Goal: Task Accomplishment & Management: Manage account settings

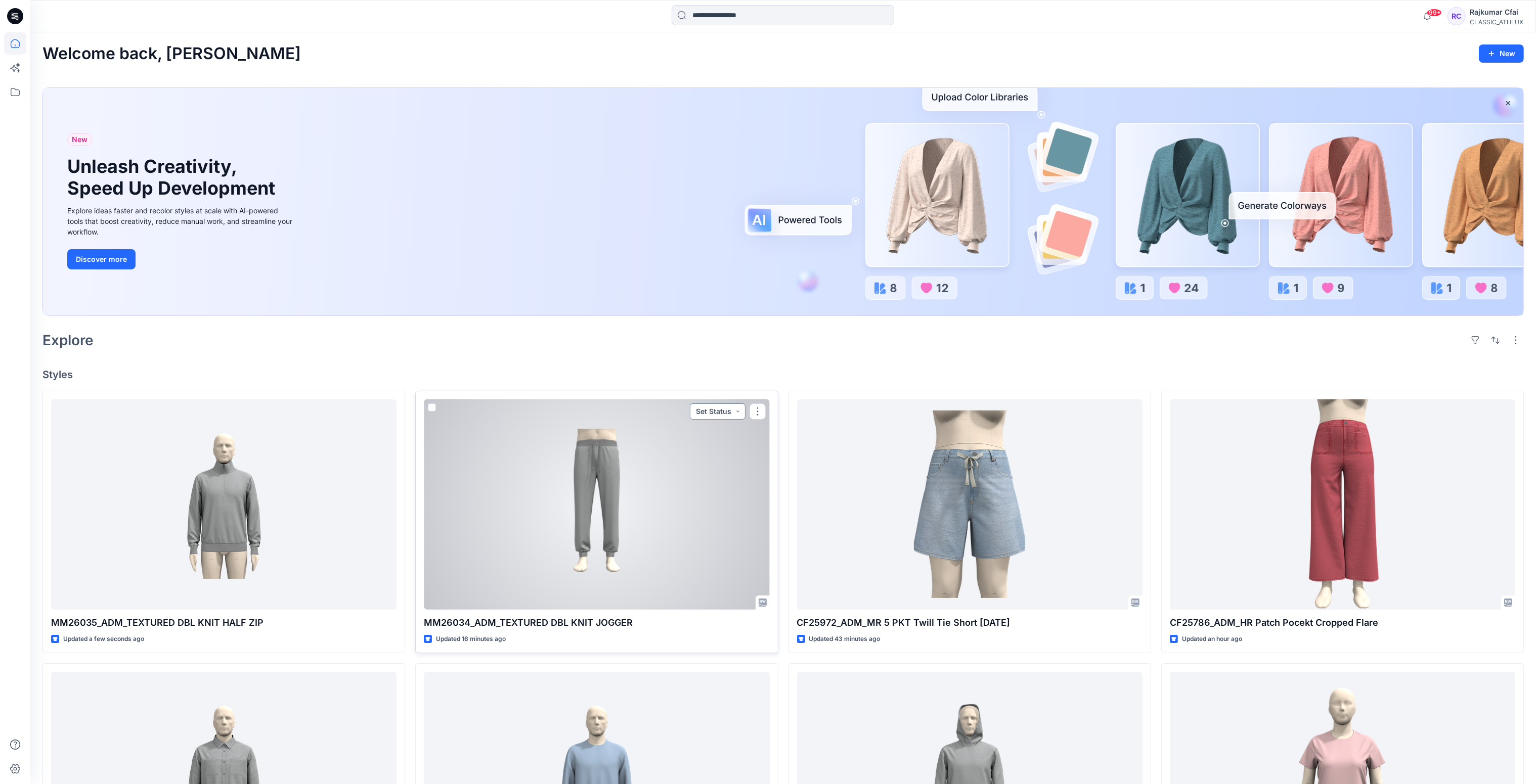
click at [738, 413] on button "Set Status" at bounding box center [718, 412] width 56 height 16
click at [691, 525] on p "Designer Need To Review" at bounding box center [703, 525] width 57 height 13
click at [684, 512] on div at bounding box center [597, 504] width 346 height 211
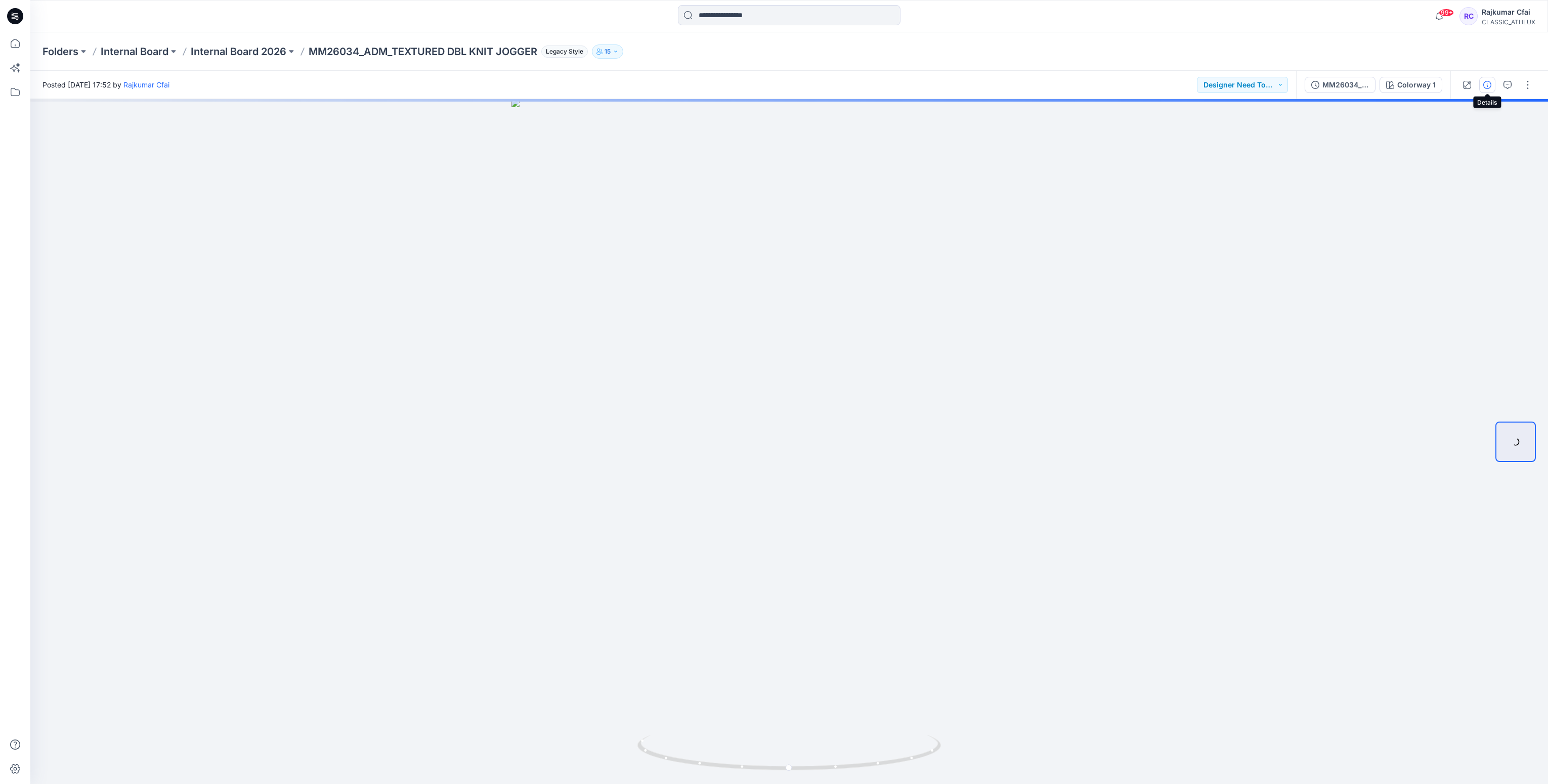
click at [1485, 86] on icon "button" at bounding box center [1487, 85] width 8 height 8
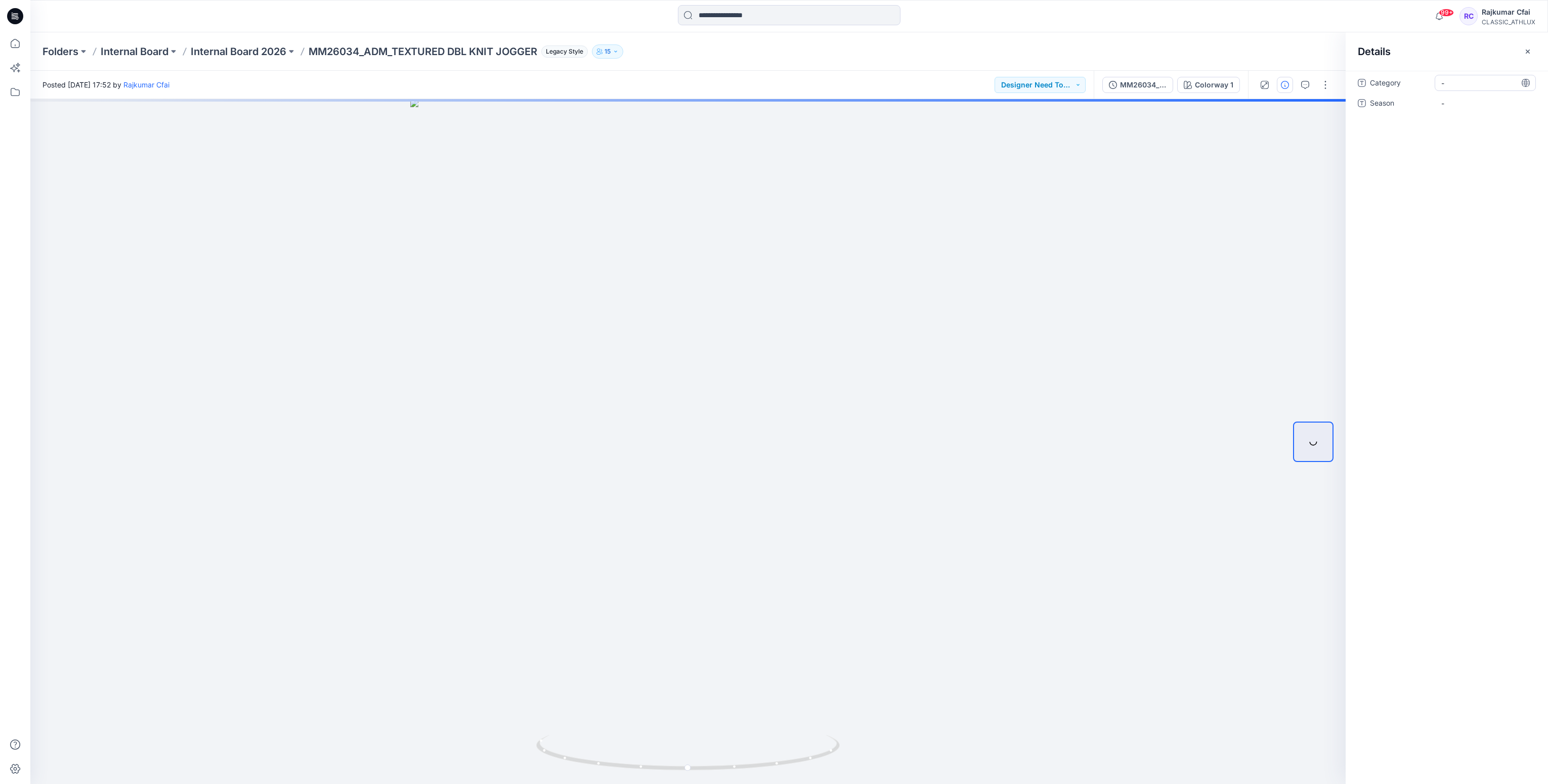
click at [1455, 85] on span "-" at bounding box center [1485, 83] width 88 height 10
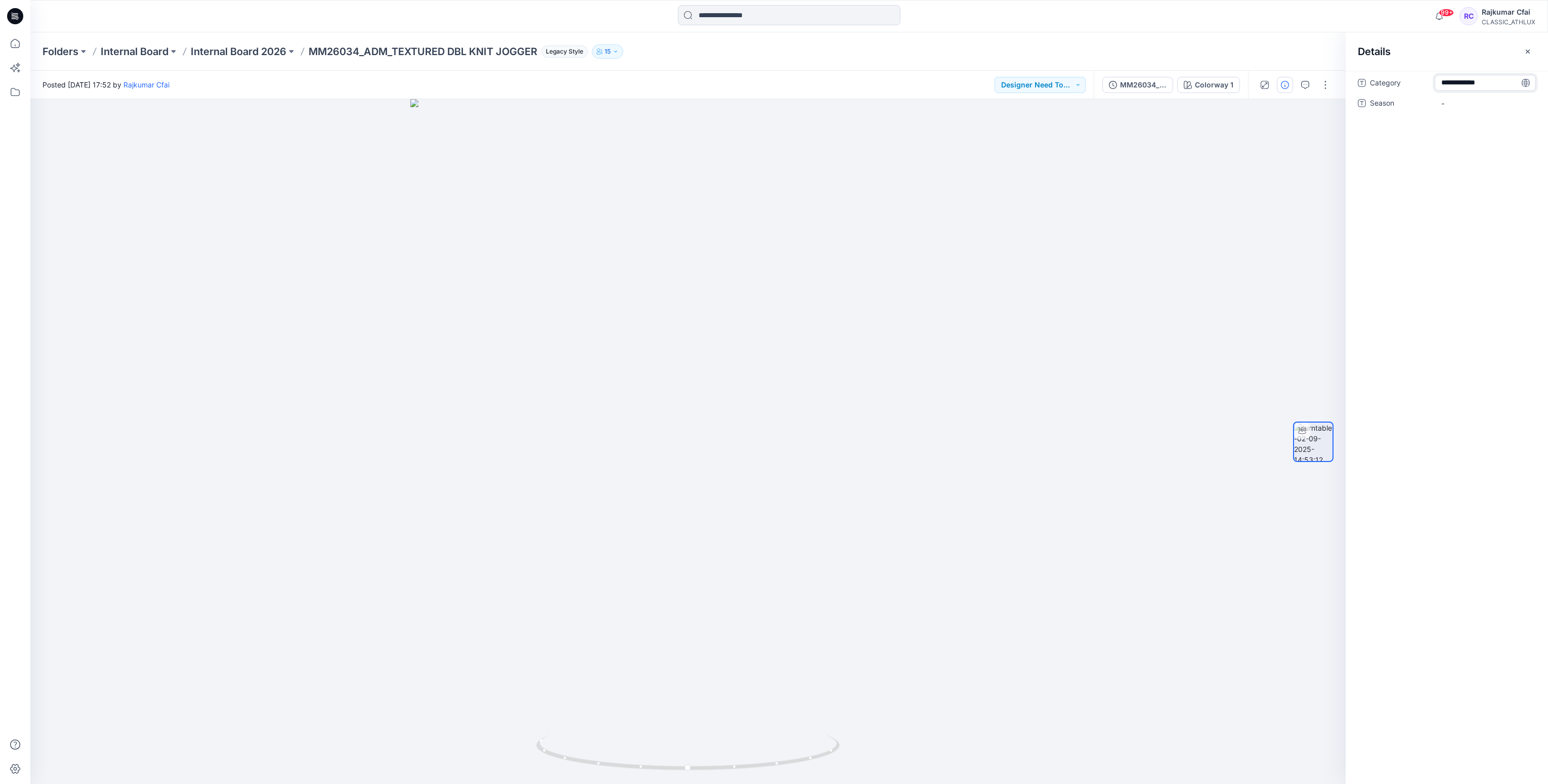
type textarea "**********"
click at [1460, 105] on span "-" at bounding box center [1485, 109] width 88 height 10
type textarea "*******"
click at [19, 24] on icon at bounding box center [15, 16] width 16 height 33
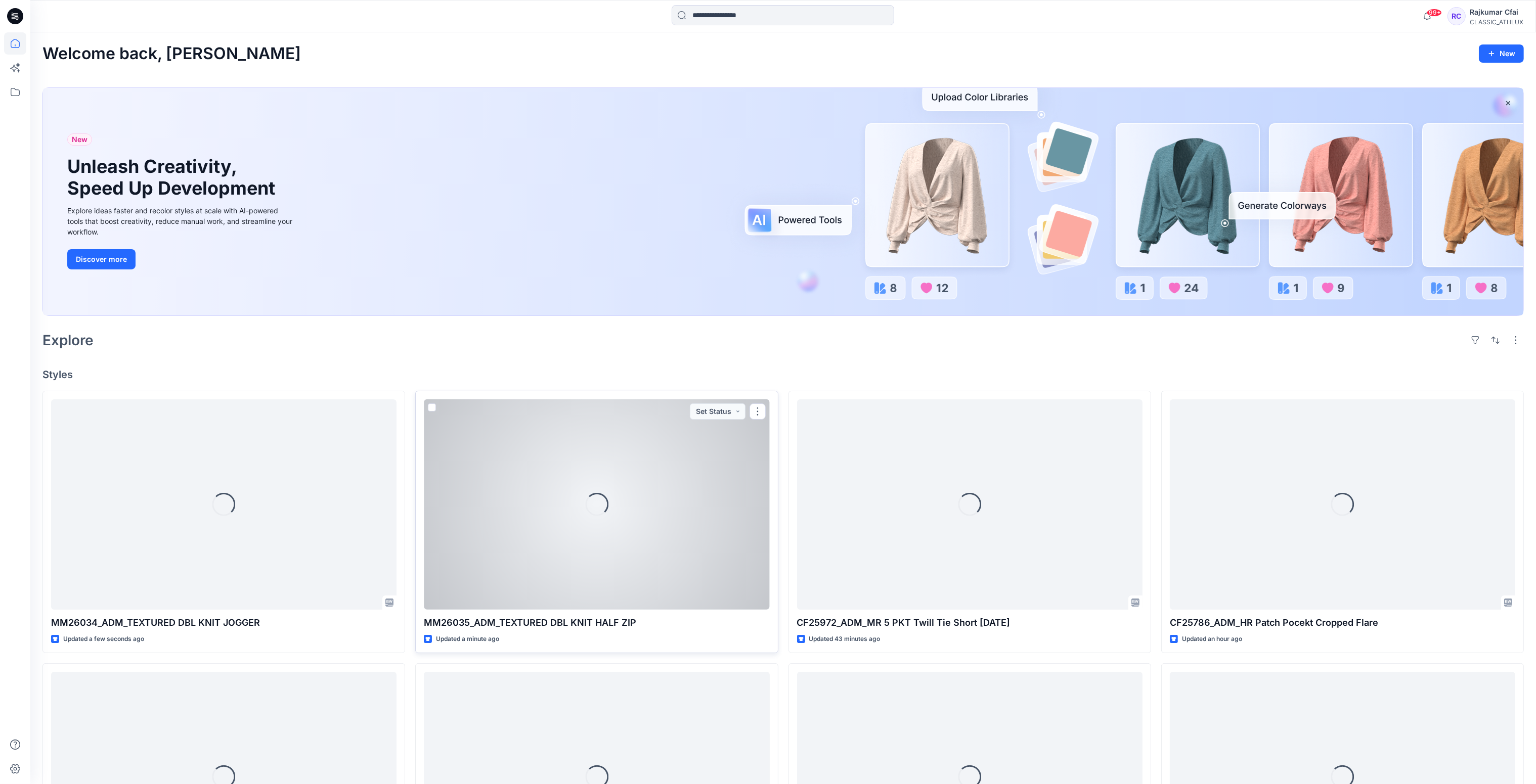
click at [660, 508] on div "Loading..." at bounding box center [597, 504] width 346 height 211
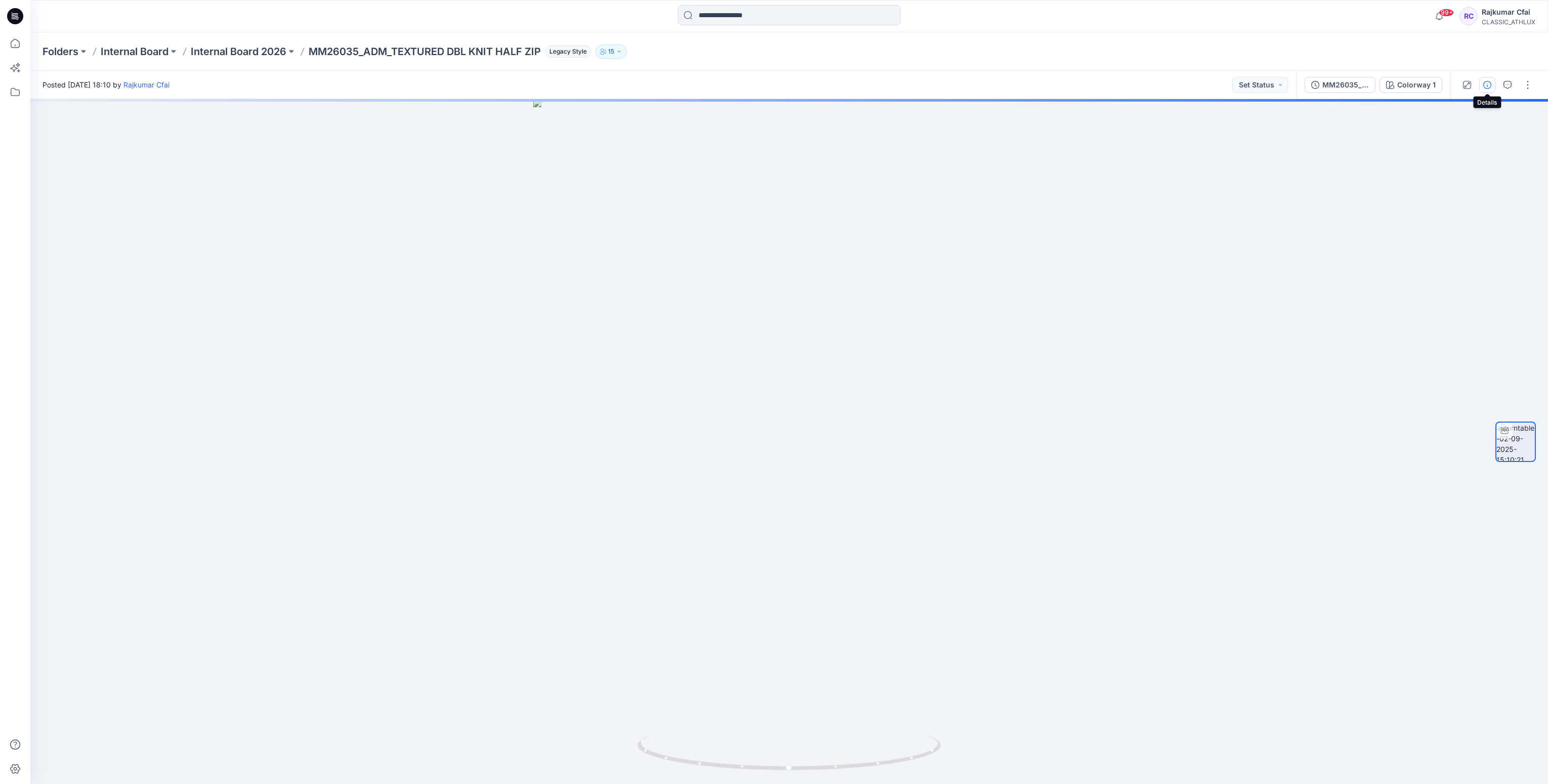
click at [1489, 88] on icon "button" at bounding box center [1487, 85] width 8 height 8
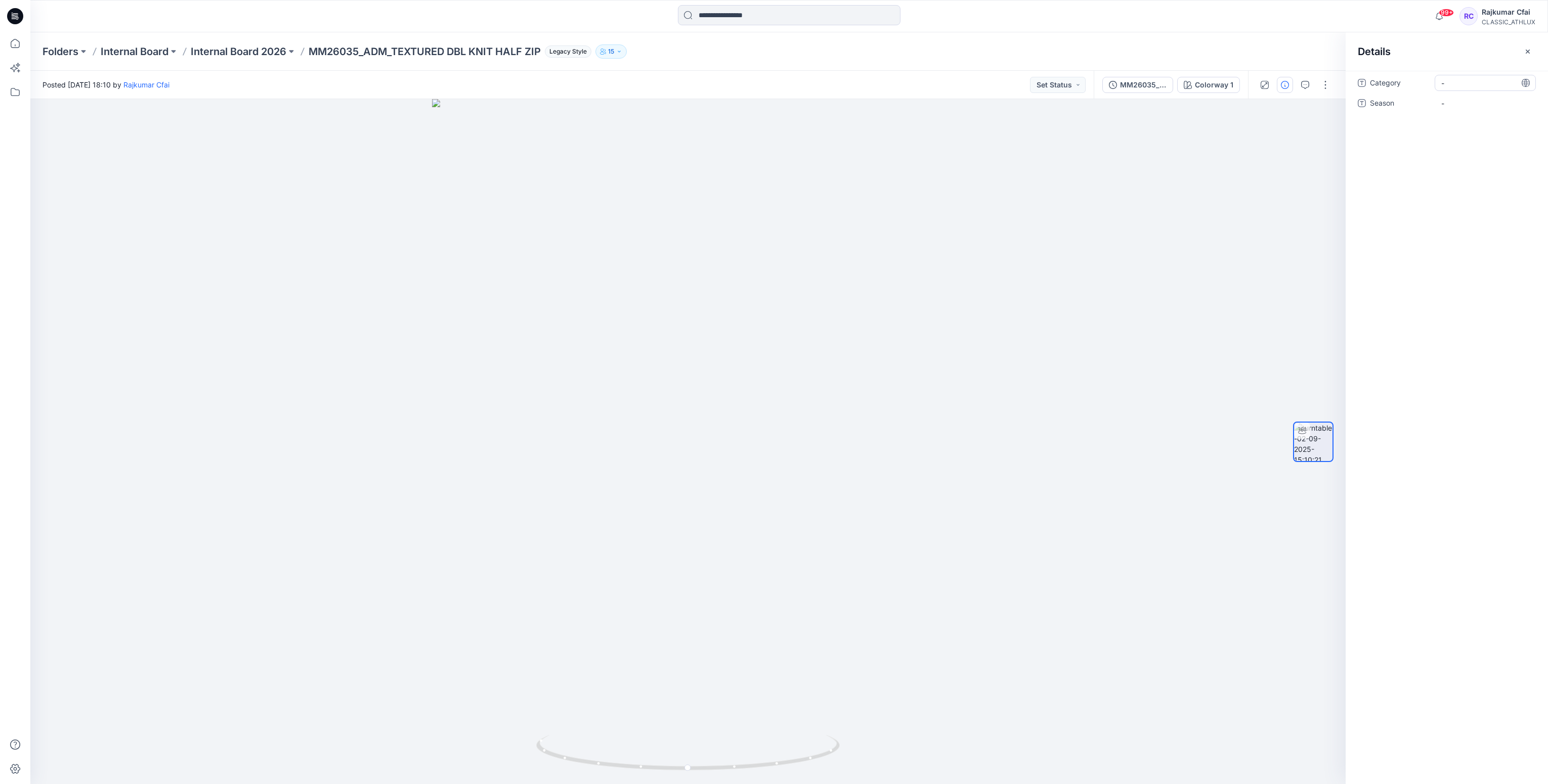
click at [1476, 82] on span "-" at bounding box center [1485, 83] width 88 height 10
type textarea "**********"
click at [1464, 103] on span "-" at bounding box center [1485, 103] width 88 height 10
type textarea "*******"
click at [1079, 87] on button "Set Status" at bounding box center [1058, 85] width 56 height 16
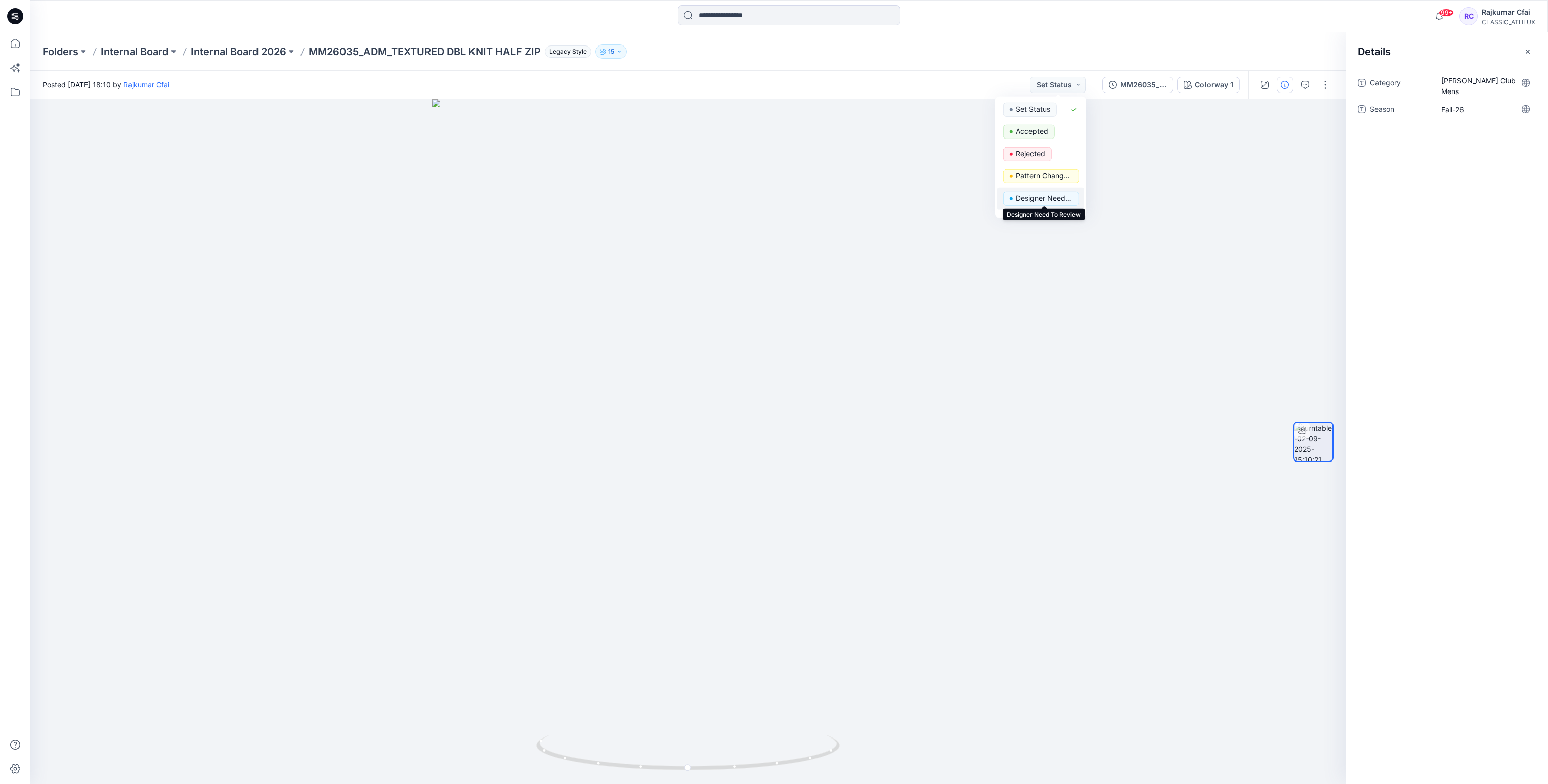
click at [1035, 197] on p "Designer Need To Review" at bounding box center [1044, 198] width 57 height 13
click at [16, 19] on icon at bounding box center [15, 16] width 16 height 16
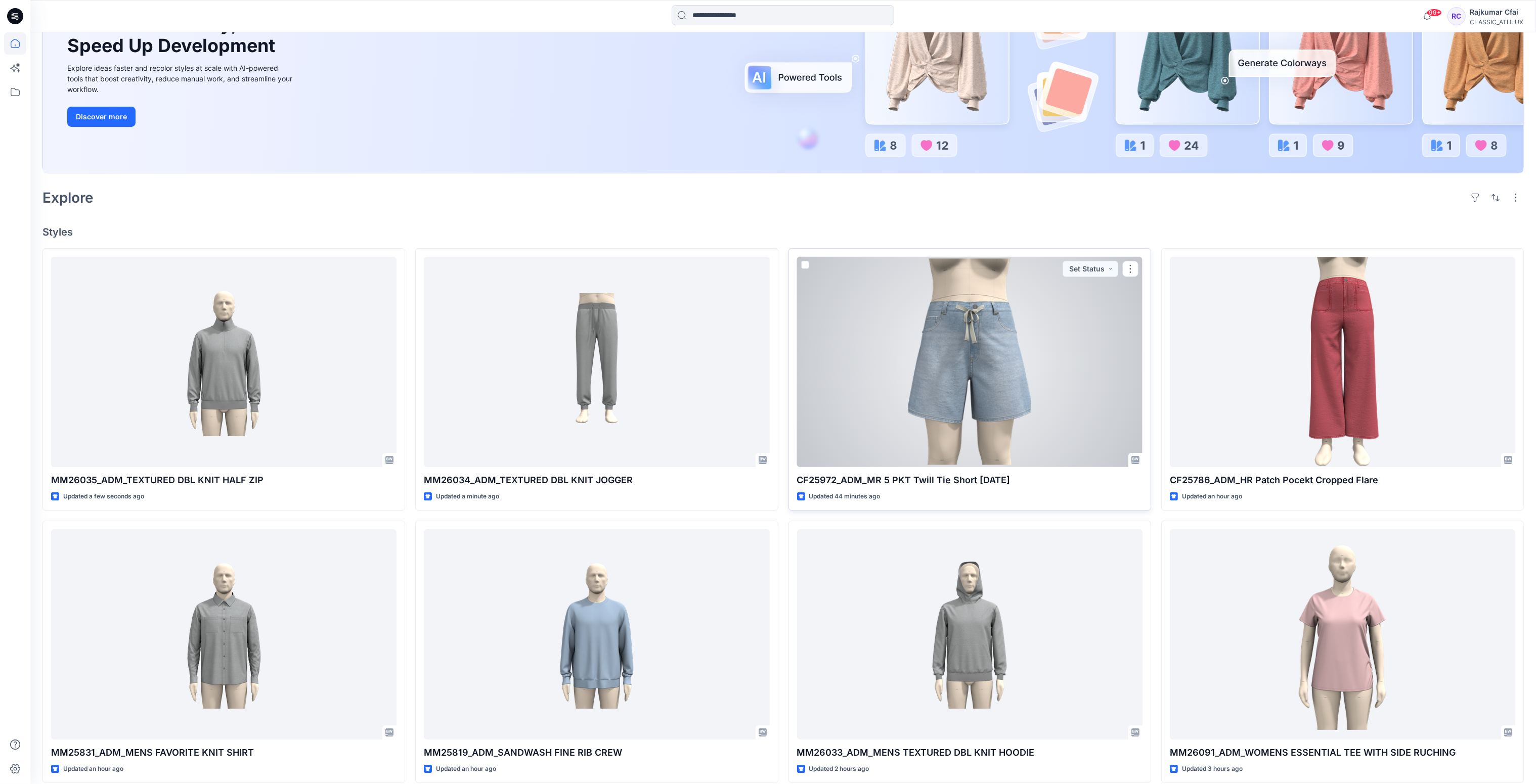
scroll to position [303, 0]
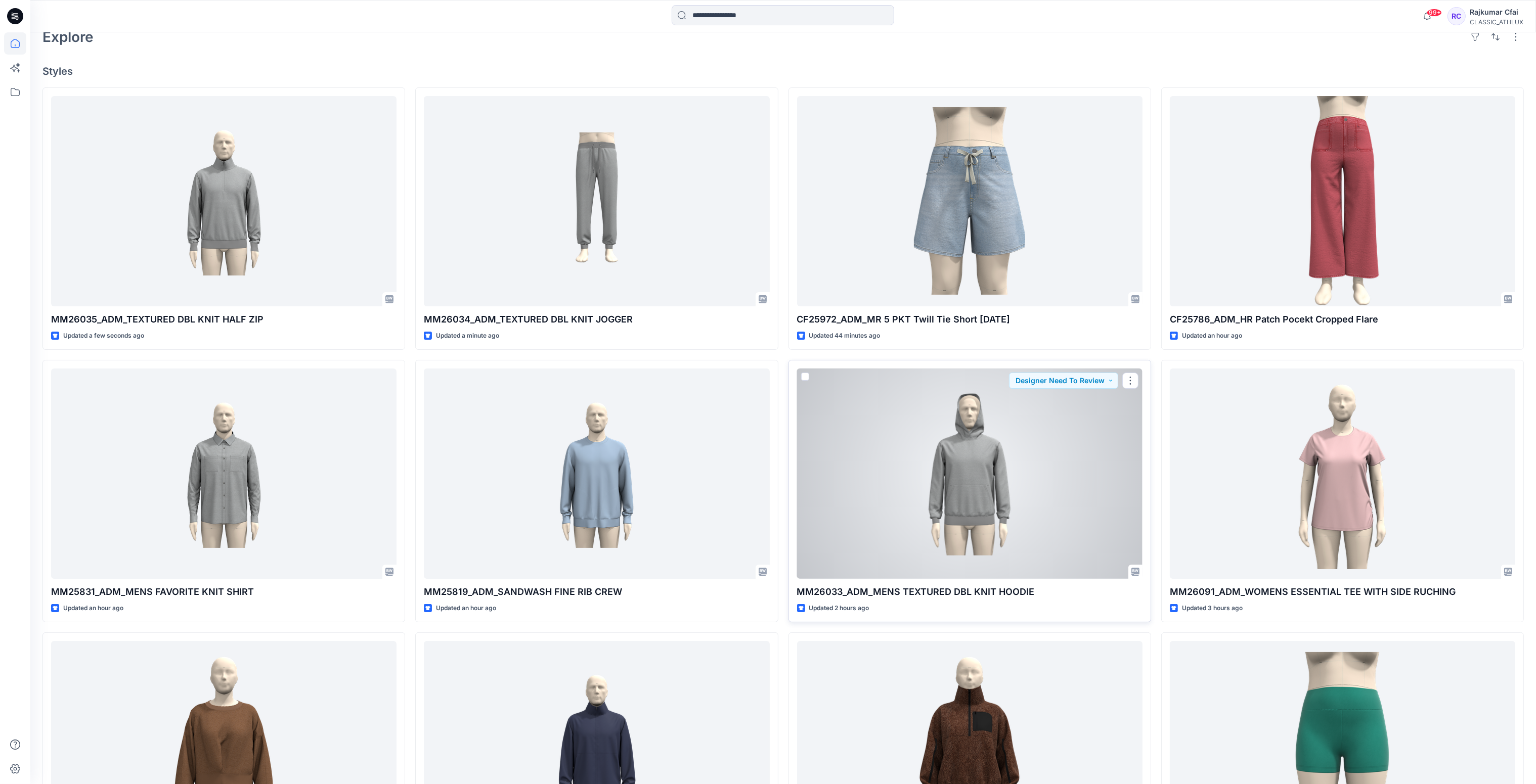
click at [987, 529] on div at bounding box center [970, 474] width 346 height 211
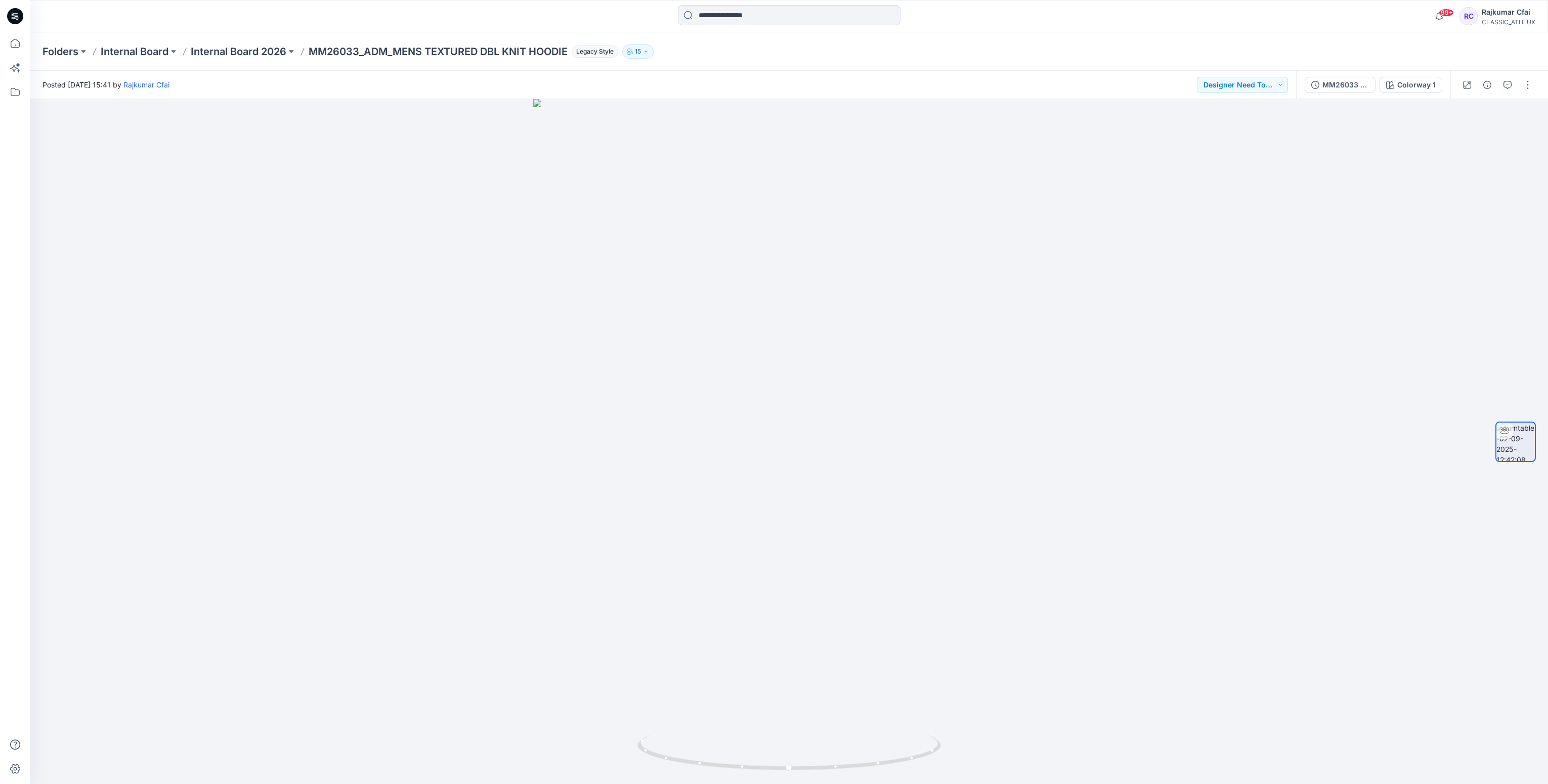
click at [19, 18] on icon at bounding box center [16, 18] width 3 height 1
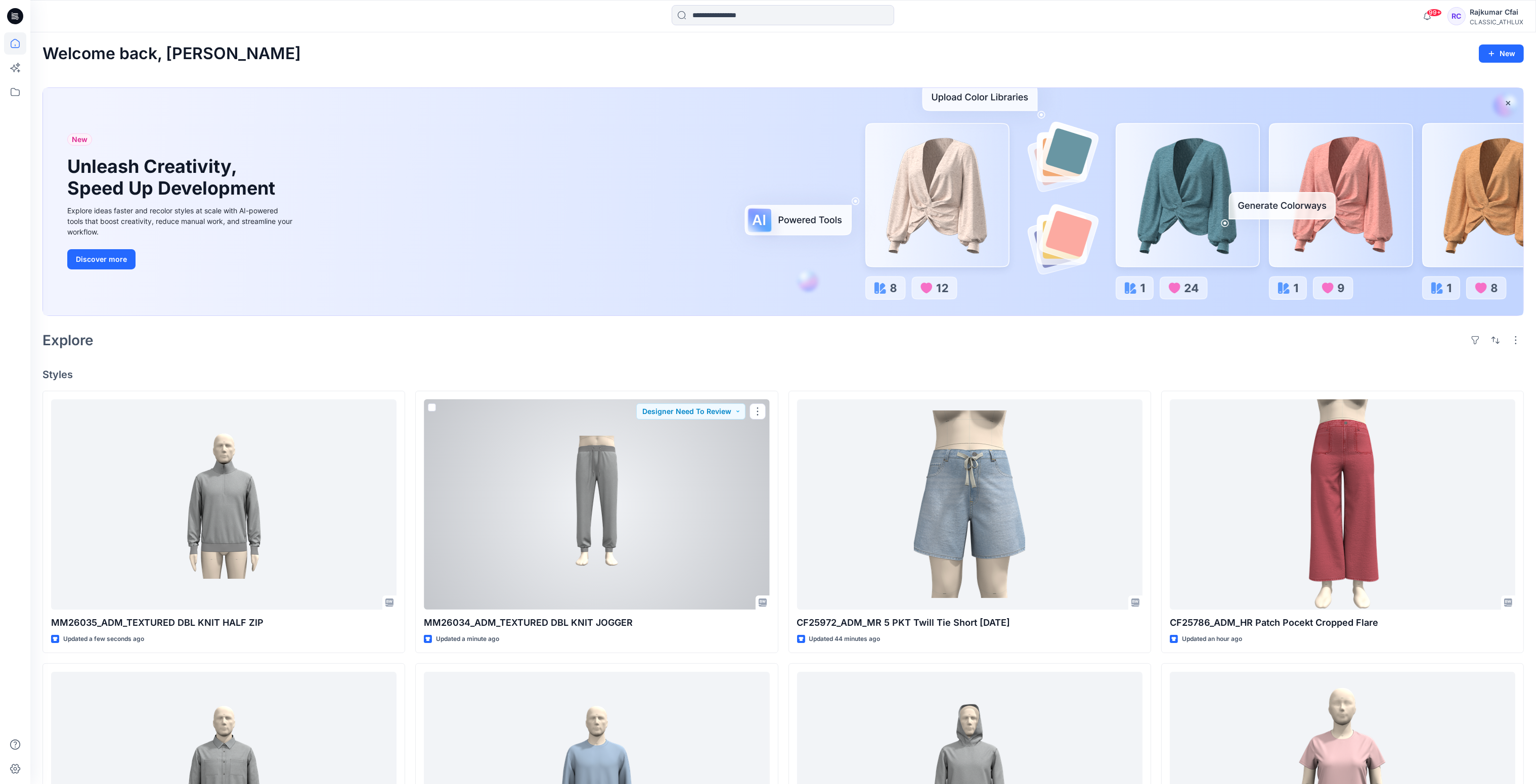
drag, startPoint x: 671, startPoint y: 500, endPoint x: 673, endPoint y: 476, distance: 24.1
click at [671, 500] on div at bounding box center [597, 504] width 346 height 211
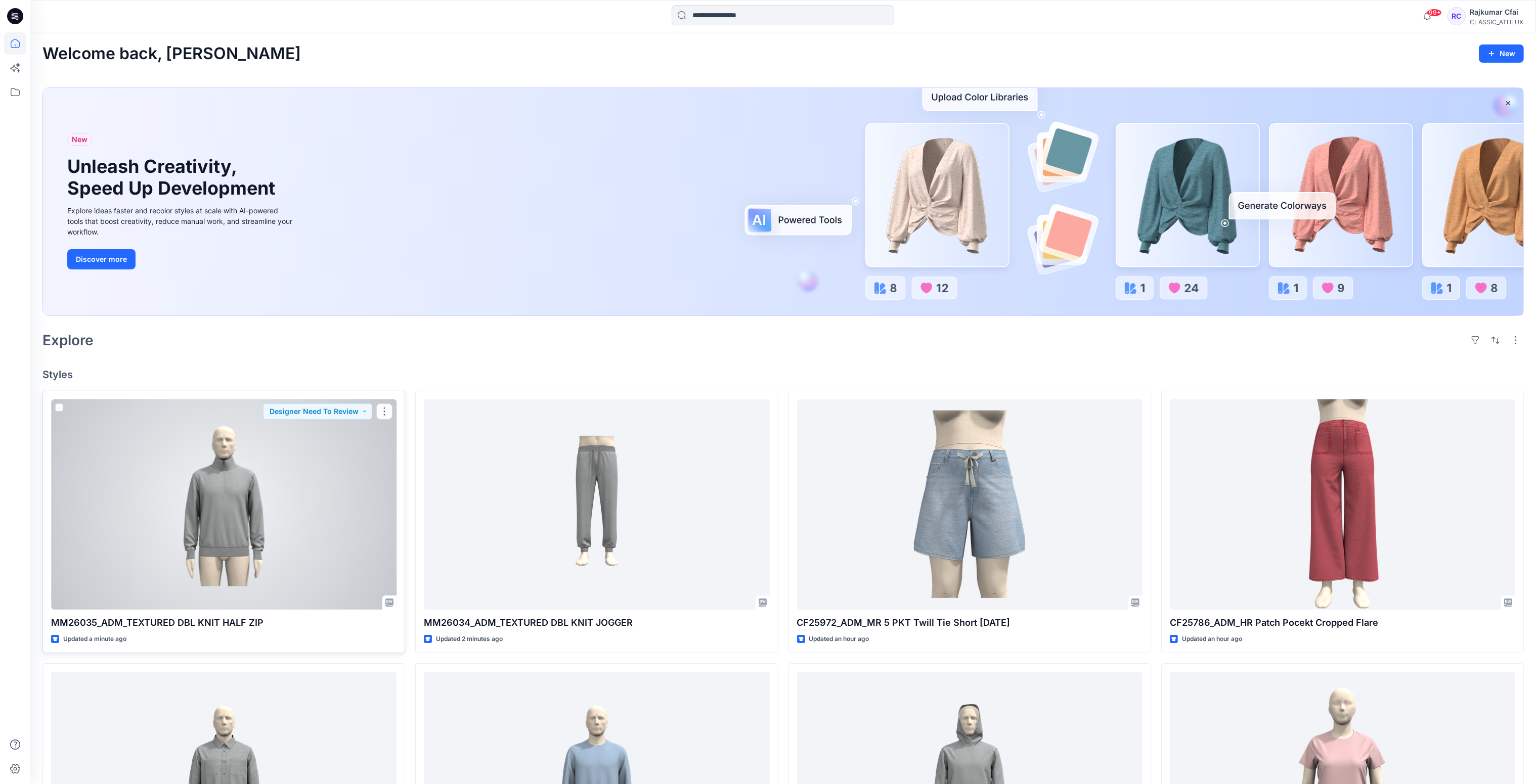
click at [259, 475] on div at bounding box center [224, 504] width 346 height 211
